Goal: Transaction & Acquisition: Download file/media

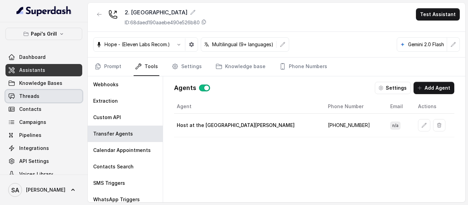
click at [36, 97] on span "Threads" at bounding box center [29, 96] width 20 height 7
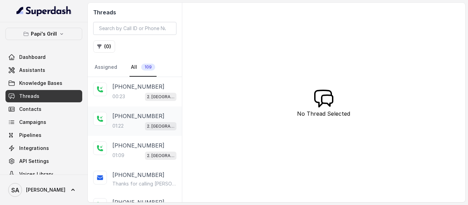
click at [134, 125] on div "01:22 2. [GEOGRAPHIC_DATA]" at bounding box center [144, 126] width 64 height 9
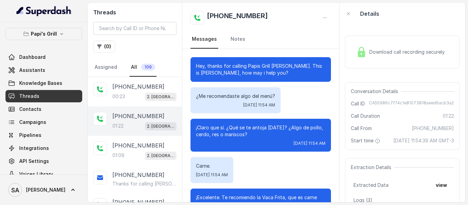
scroll to position [64, 0]
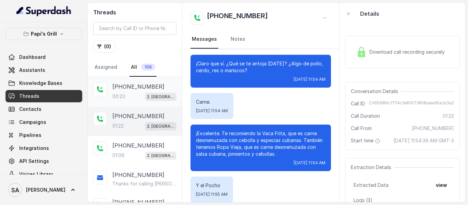
click at [132, 92] on div "00:23 2. [GEOGRAPHIC_DATA]" at bounding box center [144, 96] width 64 height 9
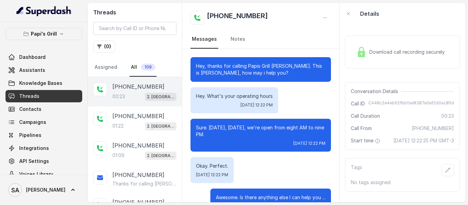
scroll to position [21, 0]
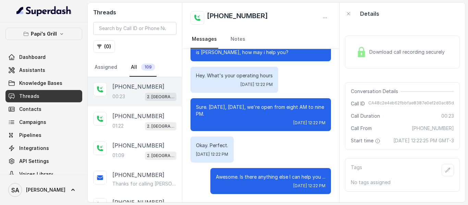
click at [377, 49] on span "Download call recording securely" at bounding box center [408, 52] width 78 height 7
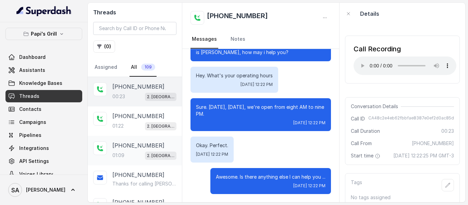
click at [126, 144] on p "[PHONE_NUMBER]" at bounding box center [138, 145] width 52 height 8
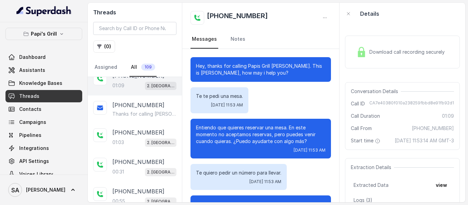
scroll to position [75, 0]
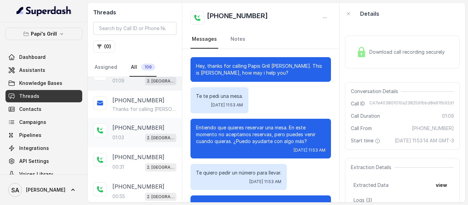
click at [131, 137] on div "01:03 2. [GEOGRAPHIC_DATA]" at bounding box center [144, 137] width 64 height 9
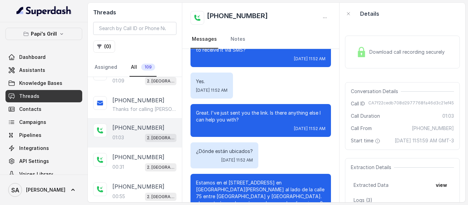
scroll to position [208, 0]
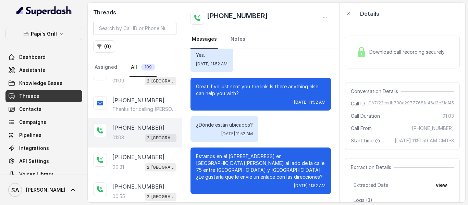
click at [384, 51] on span "Download call recording securely" at bounding box center [408, 52] width 78 height 7
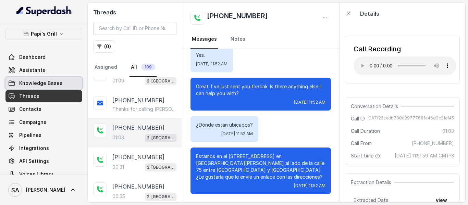
click at [33, 82] on span "Knowledge Bases" at bounding box center [40, 83] width 43 height 7
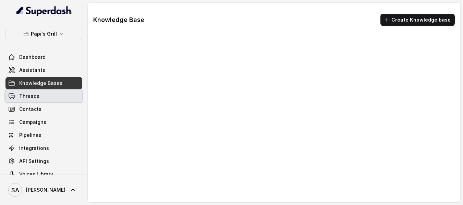
click at [39, 95] on link "Threads" at bounding box center [43, 96] width 77 height 12
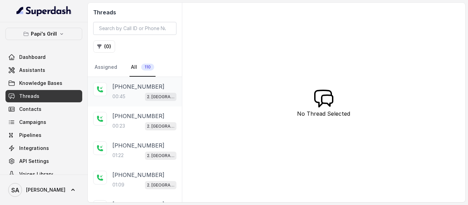
click at [133, 91] on div "[PHONE_NUMBER]:45 2. [GEOGRAPHIC_DATA]" at bounding box center [144, 92] width 64 height 18
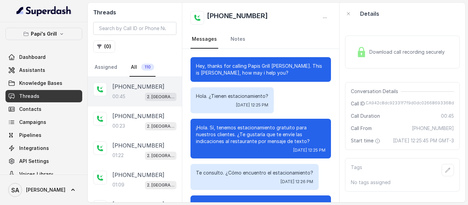
scroll to position [73, 0]
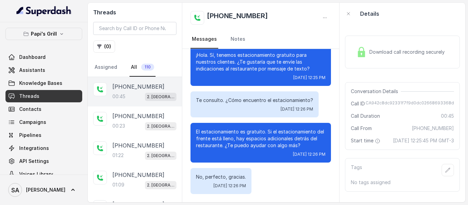
click at [402, 52] on span "Download call recording securely" at bounding box center [408, 52] width 78 height 7
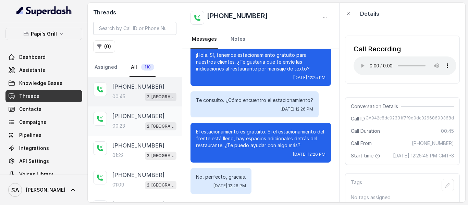
click at [126, 114] on p "[PHONE_NUMBER]" at bounding box center [138, 116] width 52 height 8
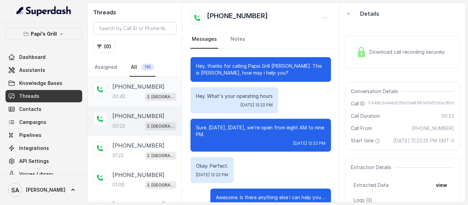
scroll to position [21, 0]
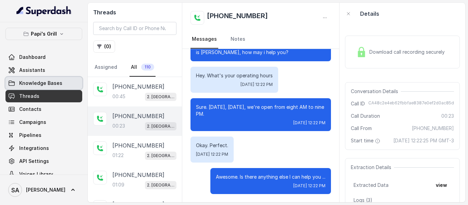
click at [65, 84] on link "Knowledge Bases" at bounding box center [43, 83] width 77 height 12
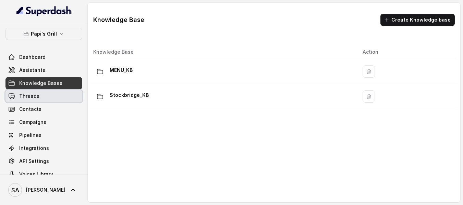
click at [47, 98] on link "Threads" at bounding box center [43, 96] width 77 height 12
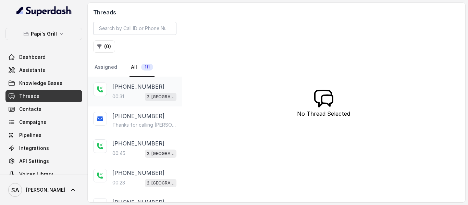
click at [141, 88] on p "[PHONE_NUMBER]" at bounding box center [138, 87] width 52 height 8
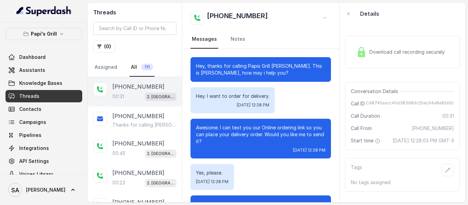
scroll to position [104, 0]
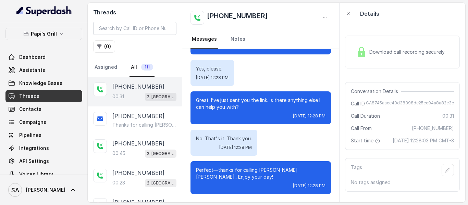
click at [399, 52] on span "Download call recording securely" at bounding box center [408, 52] width 78 height 7
